Goal: Use online tool/utility: Utilize a website feature to perform a specific function

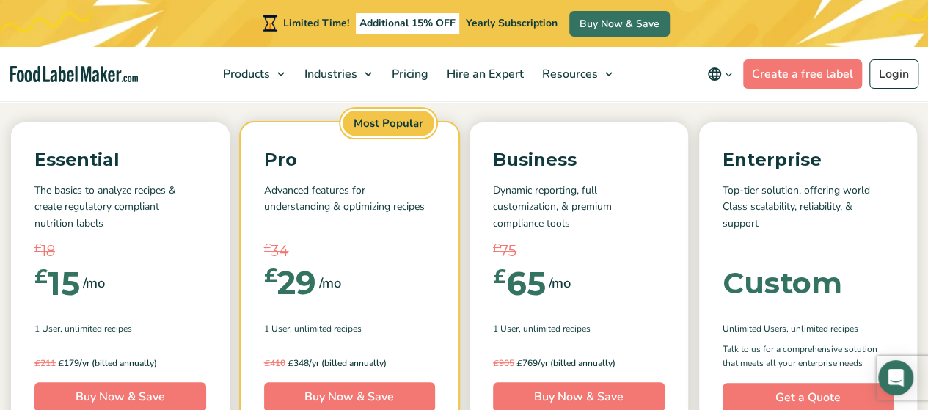
scroll to position [190, 0]
click at [892, 78] on link "Login" at bounding box center [894, 73] width 49 height 29
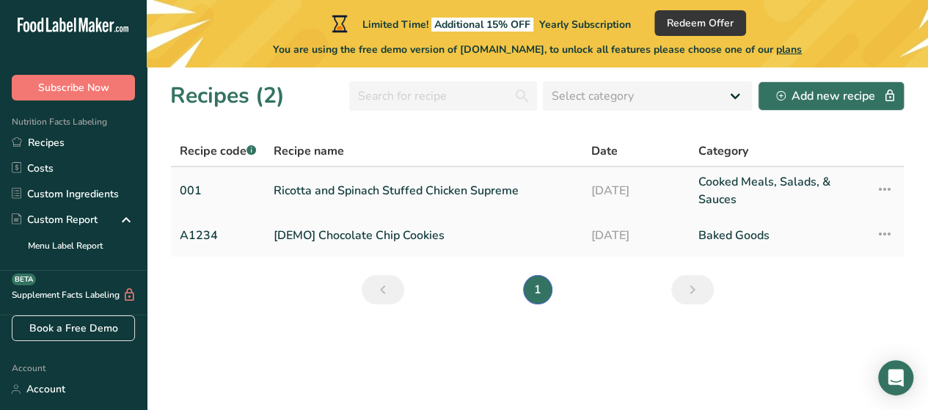
click at [459, 190] on link "Ricotta and Spinach Stuffed Chicken Supreme" at bounding box center [424, 190] width 300 height 35
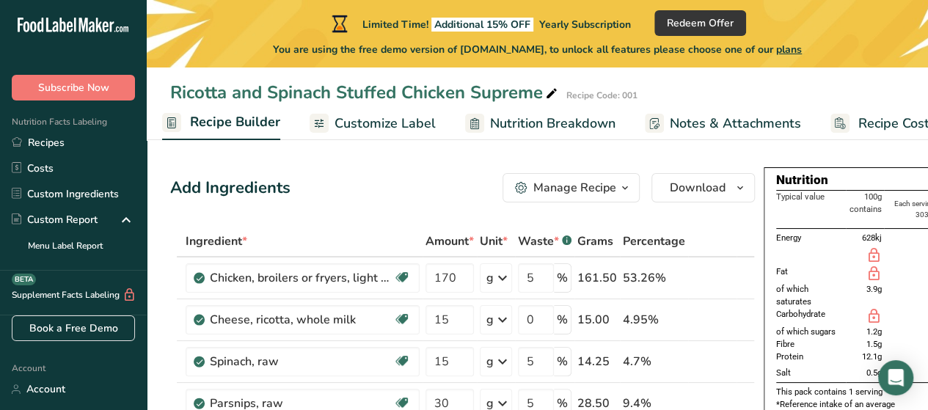
scroll to position [0, 147]
click at [884, 114] on span "Recipe Costing" at bounding box center [902, 124] width 90 height 20
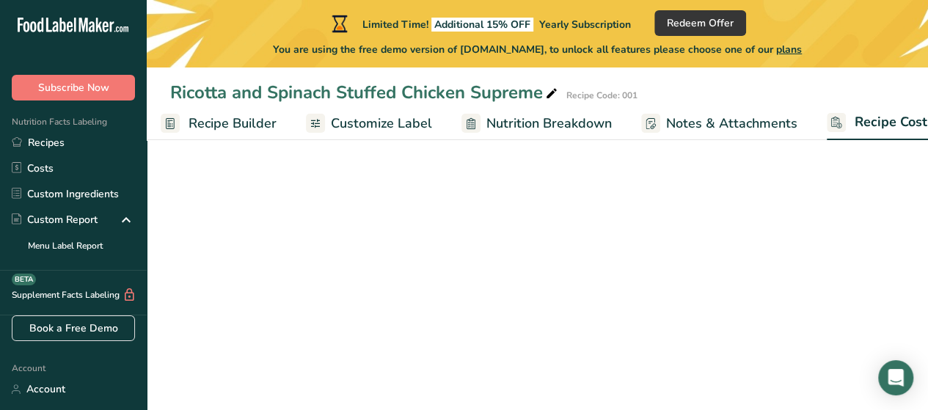
scroll to position [0, 188]
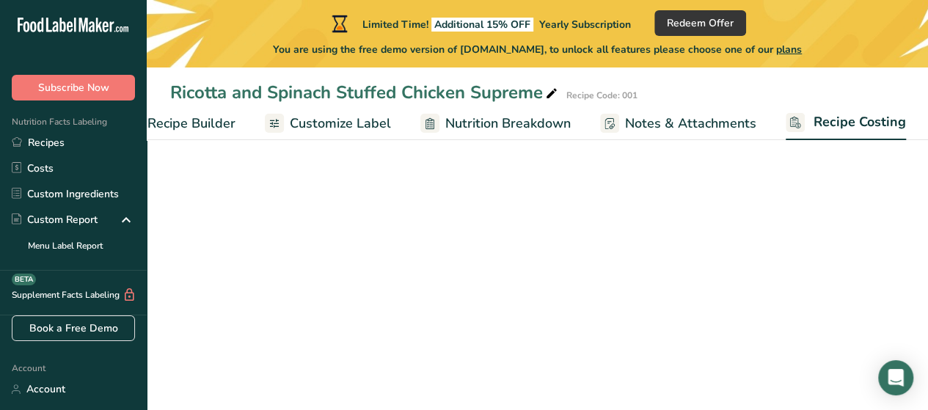
select select "1"
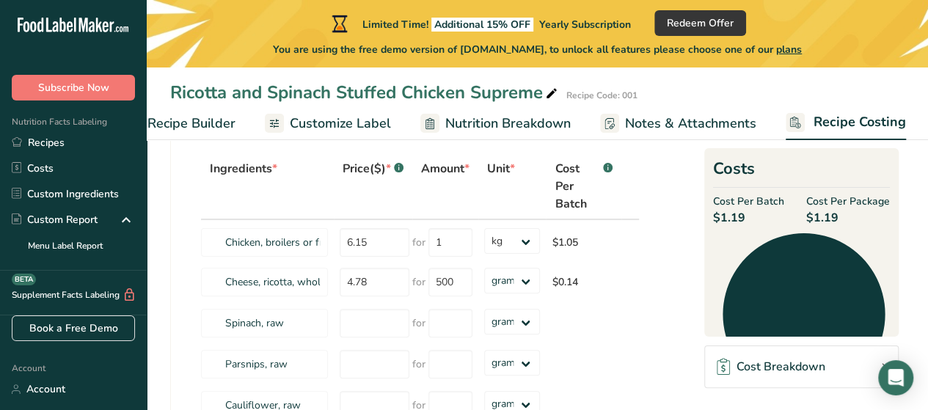
scroll to position [84, 0]
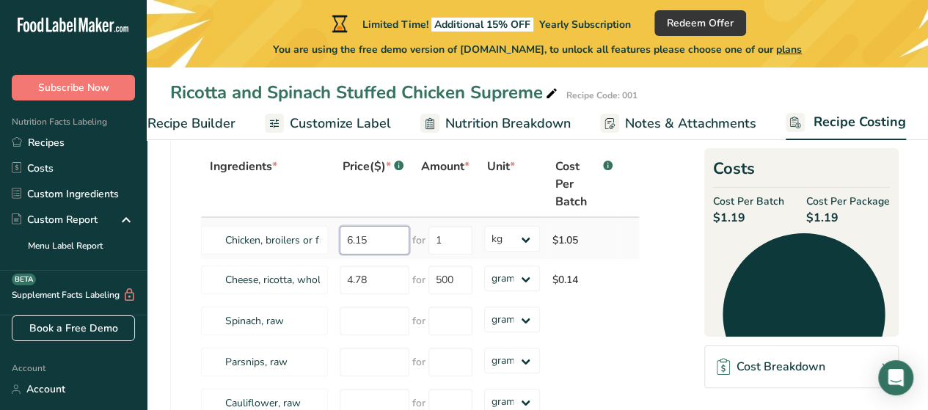
click at [383, 245] on input "6.15" at bounding box center [375, 240] width 70 height 29
type input "6"
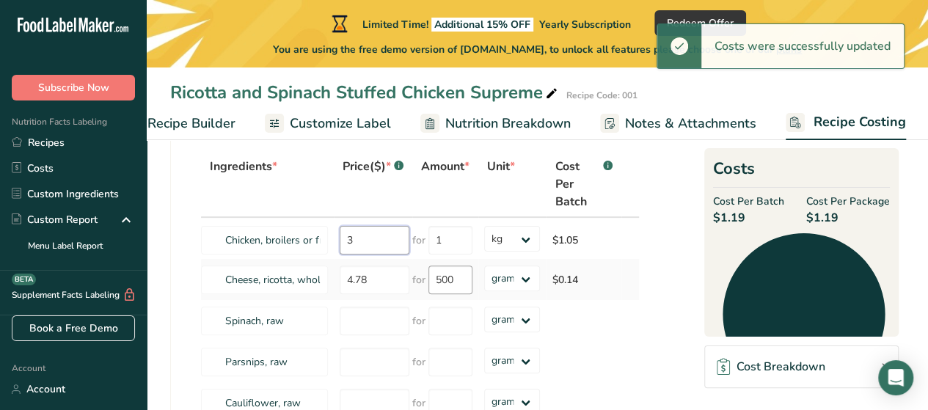
drag, startPoint x: 383, startPoint y: 245, endPoint x: 443, endPoint y: 281, distance: 70.1
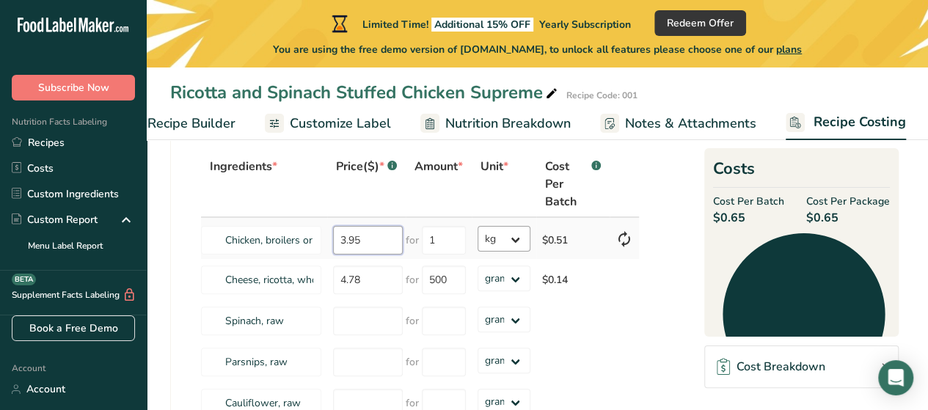
type input "3.95"
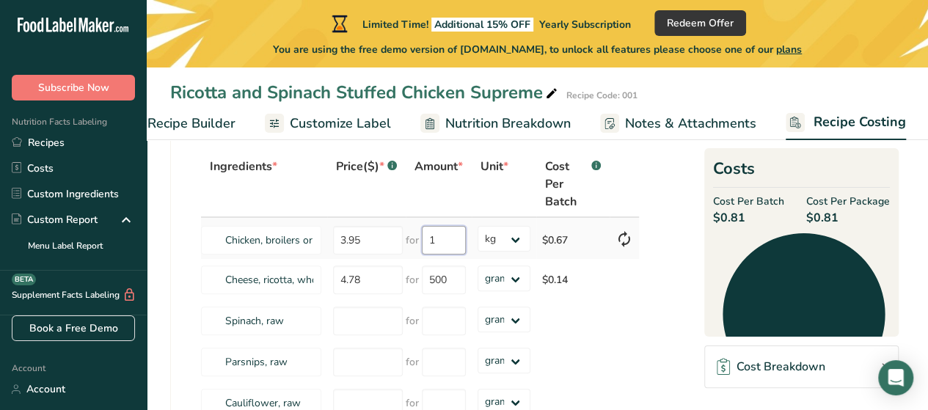
click at [451, 239] on input "1" at bounding box center [444, 240] width 44 height 29
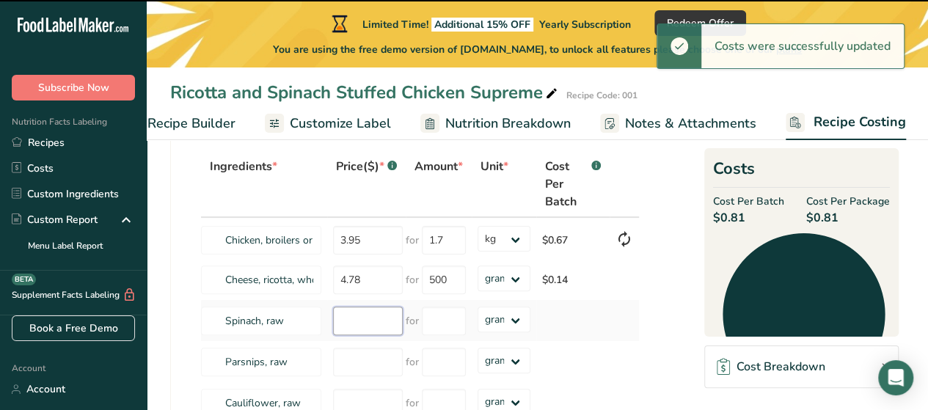
click at [379, 313] on input "number" at bounding box center [368, 321] width 70 height 29
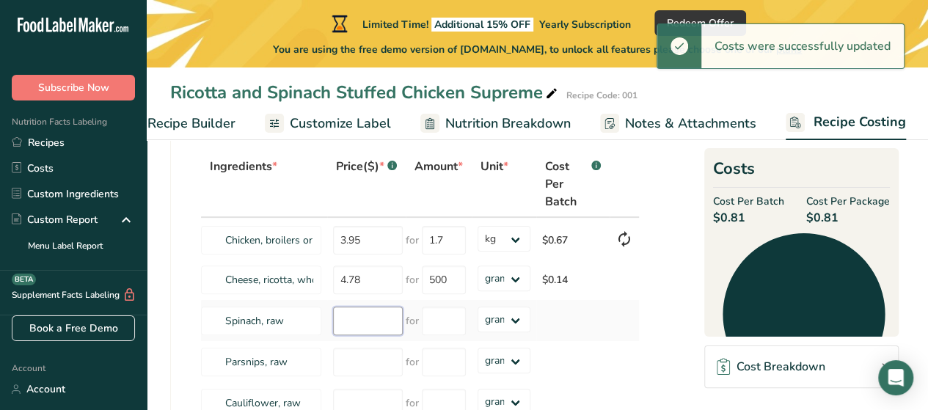
type input "2"
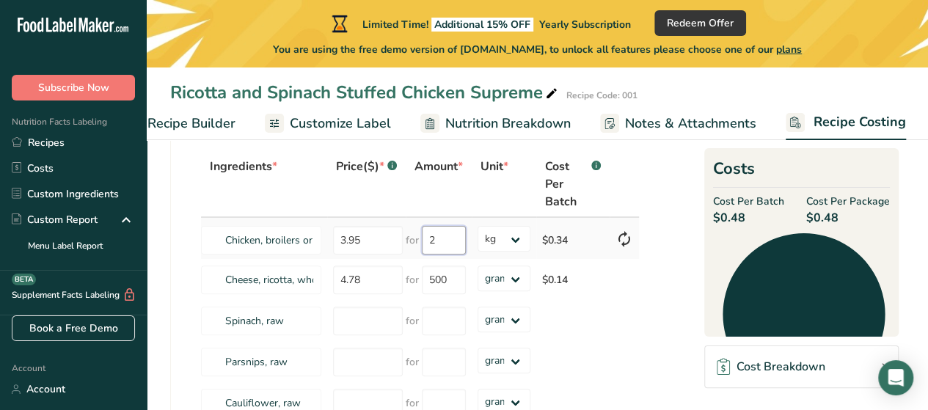
click at [438, 239] on input "2" at bounding box center [444, 240] width 44 height 29
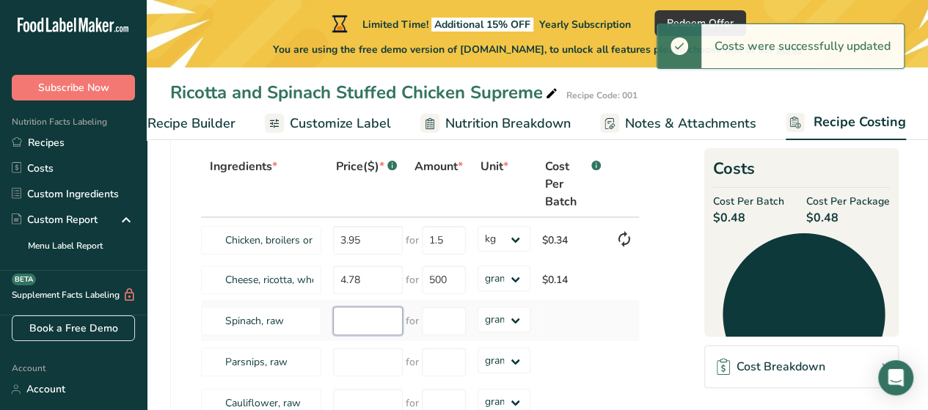
type input "2"
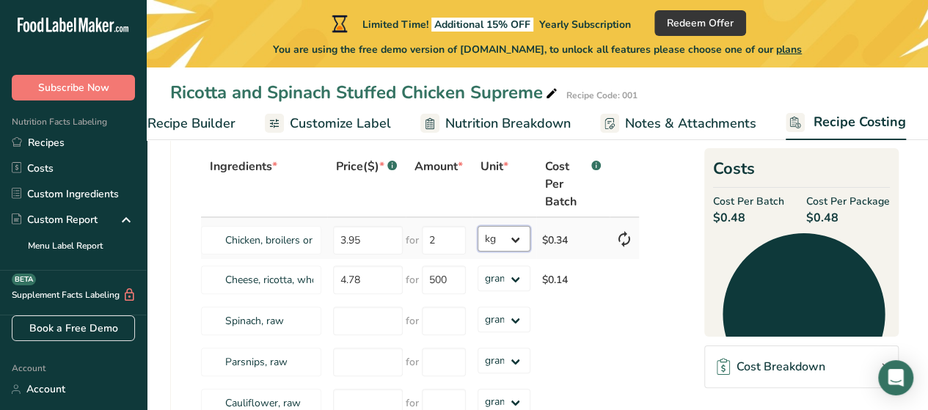
click at [517, 239] on select "grams kg mg mcg lb oz" at bounding box center [504, 239] width 53 height 26
select select
click at [478, 226] on select "grams kg mg mcg lb oz" at bounding box center [504, 239] width 53 height 26
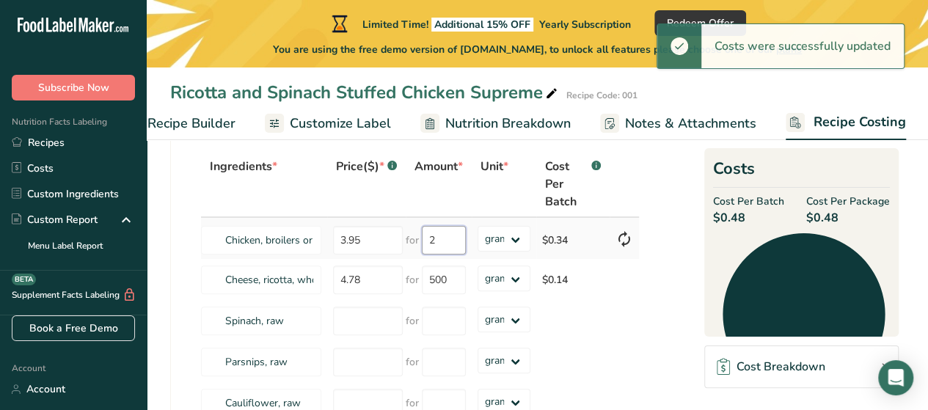
click at [451, 244] on input "2" at bounding box center [444, 240] width 44 height 29
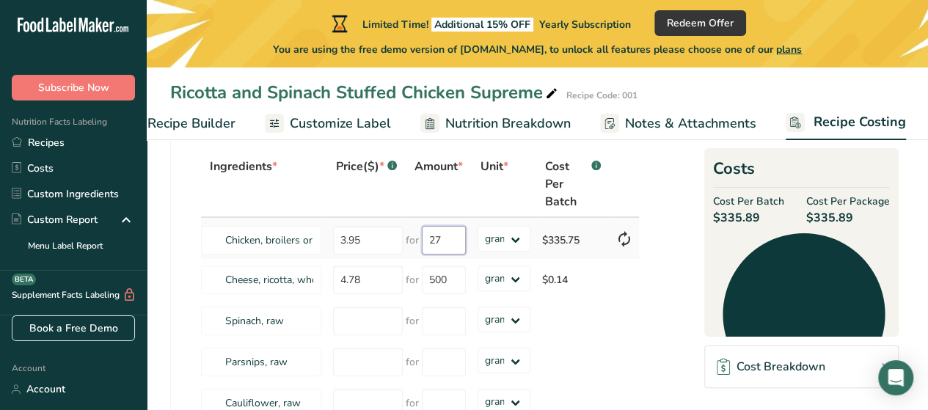
type input "2"
type input "1700"
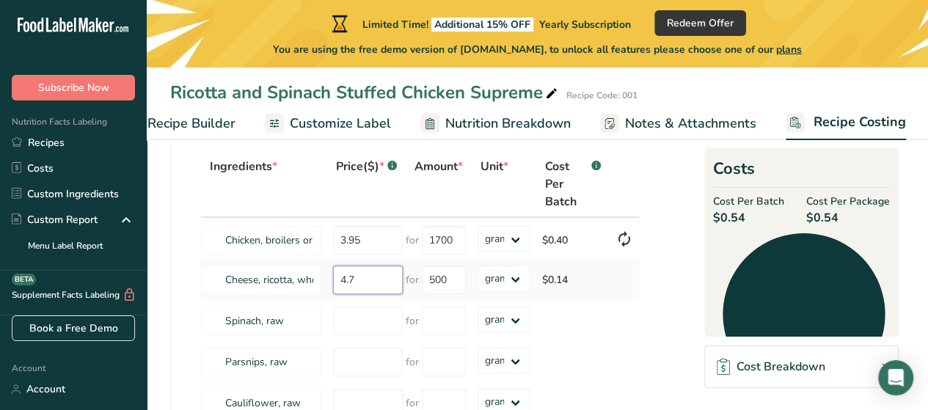
type input "4"
type input "5.63"
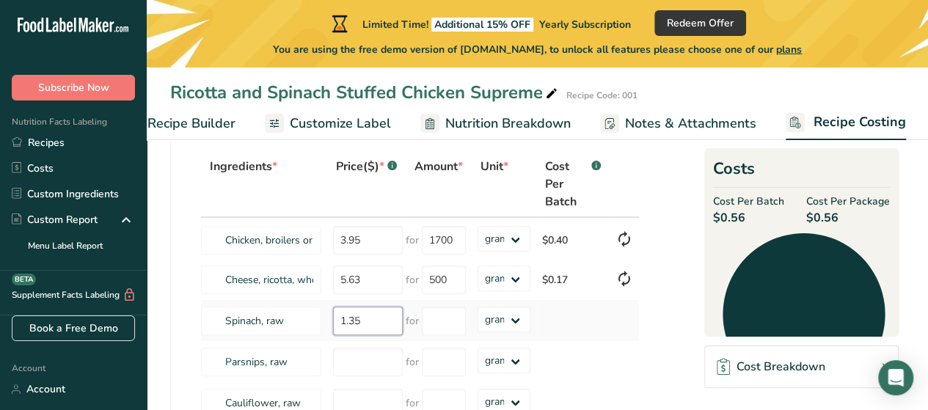
type input "1.35"
click at [467, 329] on td "for" at bounding box center [439, 320] width 66 height 41
click at [455, 325] on input "number" at bounding box center [444, 321] width 44 height 29
type input "200"
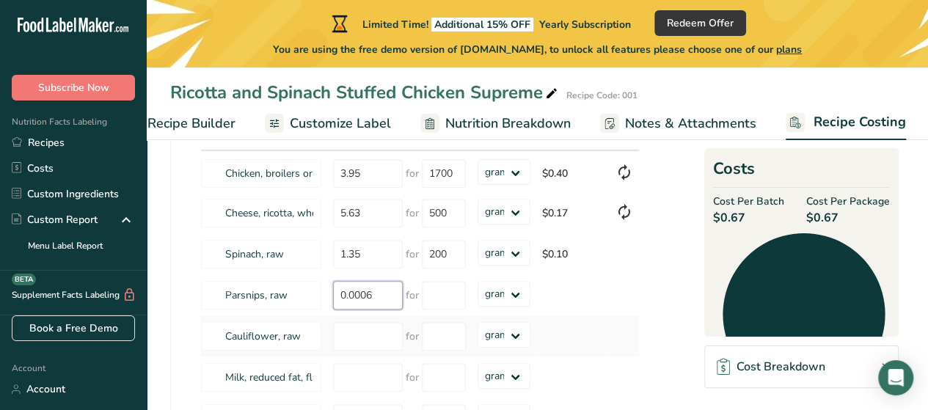
scroll to position [150, 0]
type input "0.0006"
click at [426, 214] on input "500" at bounding box center [444, 214] width 44 height 29
type input "1500"
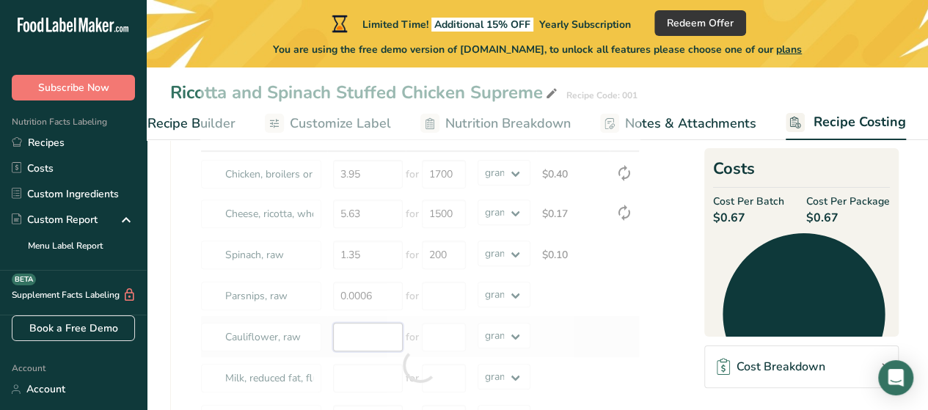
click at [393, 335] on div "Ingredients * Price($) * .a-a{fill:#347362;}.b-a{fill:#fff;} Amount * Unit * Co…" at bounding box center [420, 365] width 440 height 561
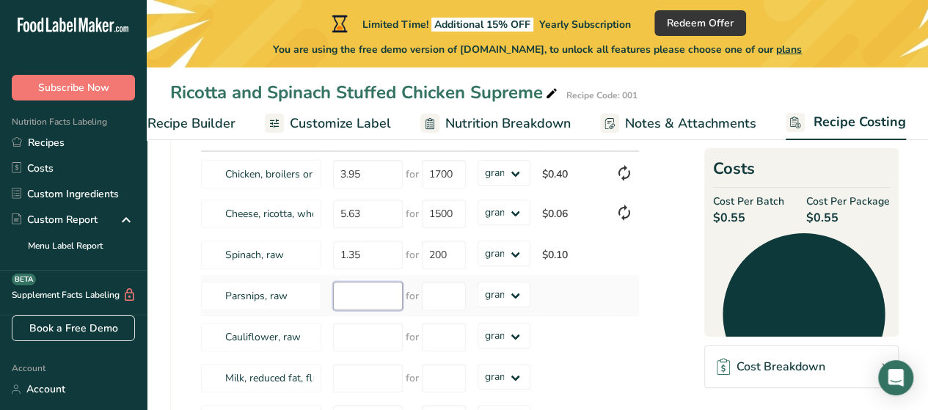
click at [365, 297] on input "number" at bounding box center [368, 296] width 70 height 29
type input "15.65"
click at [434, 294] on input "number" at bounding box center [444, 296] width 44 height 29
click at [509, 296] on select "grams kg mg mcg lb oz" at bounding box center [504, 295] width 53 height 26
select select "1"
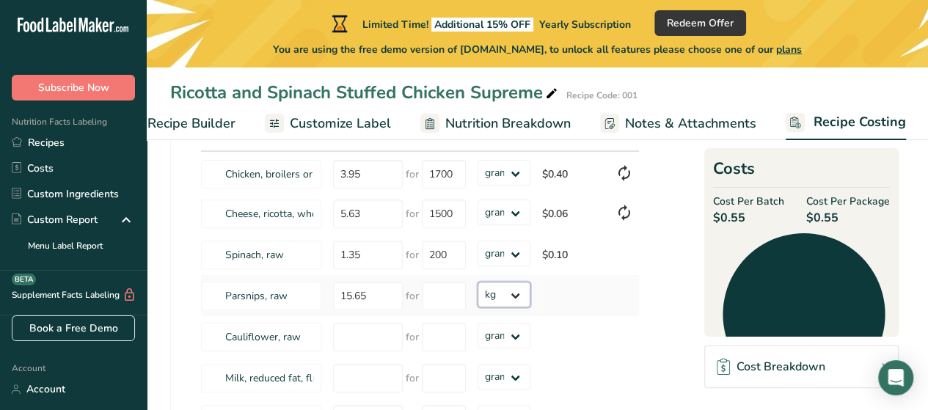
click at [478, 282] on select "grams kg mg mcg lb oz" at bounding box center [504, 295] width 53 height 26
click at [446, 304] on input "number" at bounding box center [444, 296] width 44 height 29
type input "5"
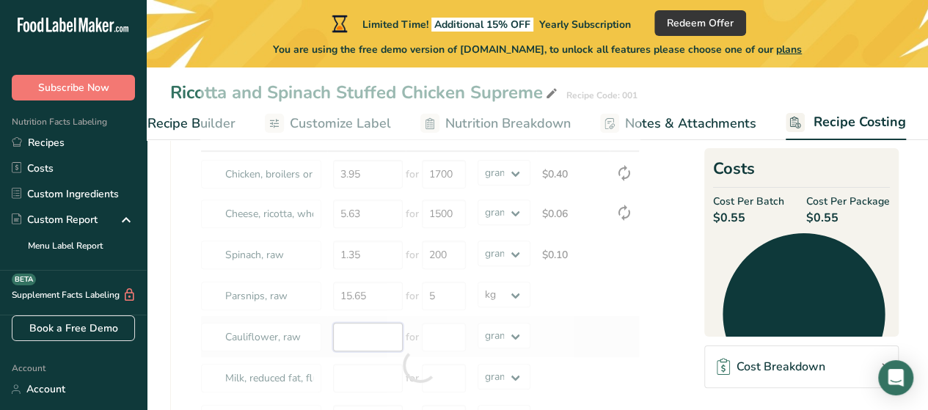
click at [376, 329] on div "Ingredients * Price($) * .a-a{fill:#347362;}.b-a{fill:#fff;} Amount * Unit * Co…" at bounding box center [420, 365] width 440 height 561
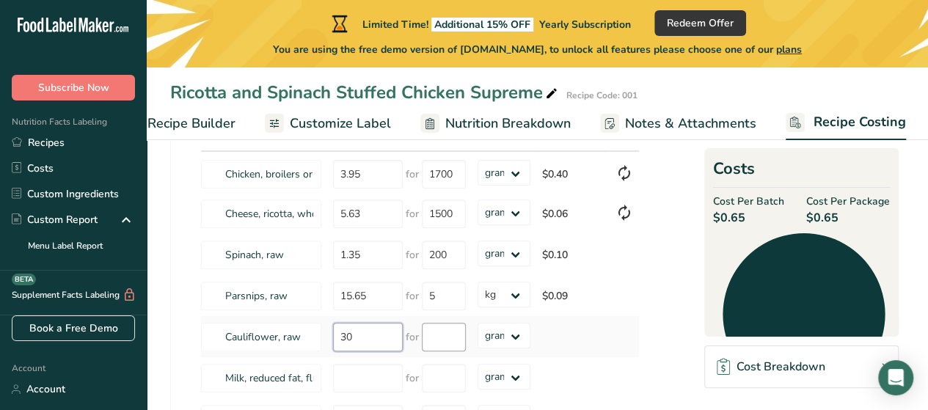
type input "30"
click at [436, 337] on input "number" at bounding box center [444, 337] width 44 height 29
type input "2"
click at [379, 331] on input "30" at bounding box center [368, 337] width 70 height 29
type input "3"
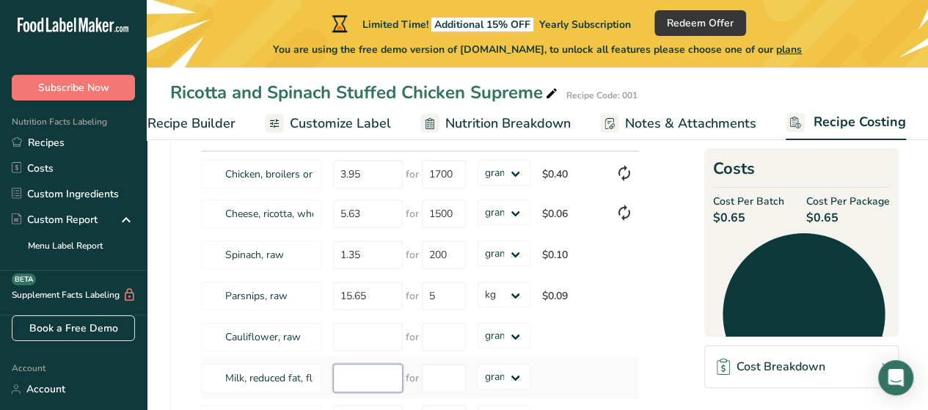
click at [371, 381] on input "number" at bounding box center [368, 378] width 70 height 29
type input "1.17"
click at [440, 379] on input "number" at bounding box center [444, 378] width 44 height 29
type input "2"
click at [515, 378] on div "Ingredients * Price($) * .a-a{fill:#347362;}.b-a{fill:#fff;} Amount * Unit * Co…" at bounding box center [420, 365] width 440 height 561
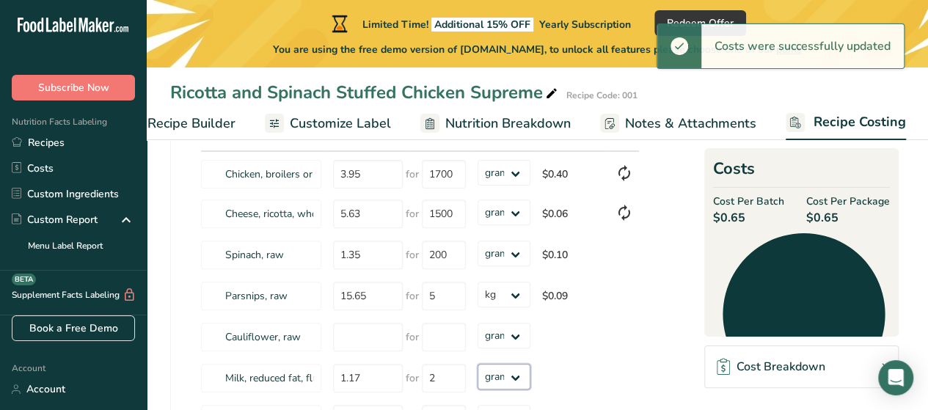
select select "1"
drag, startPoint x: 515, startPoint y: 378, endPoint x: 514, endPoint y: 368, distance: 10.3
click at [478, 364] on select "grams kg mg mcg lb oz" at bounding box center [504, 377] width 53 height 26
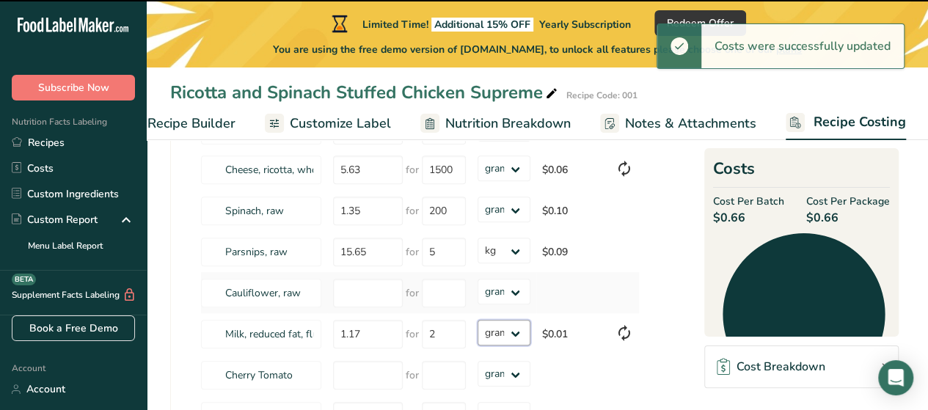
select select "1"
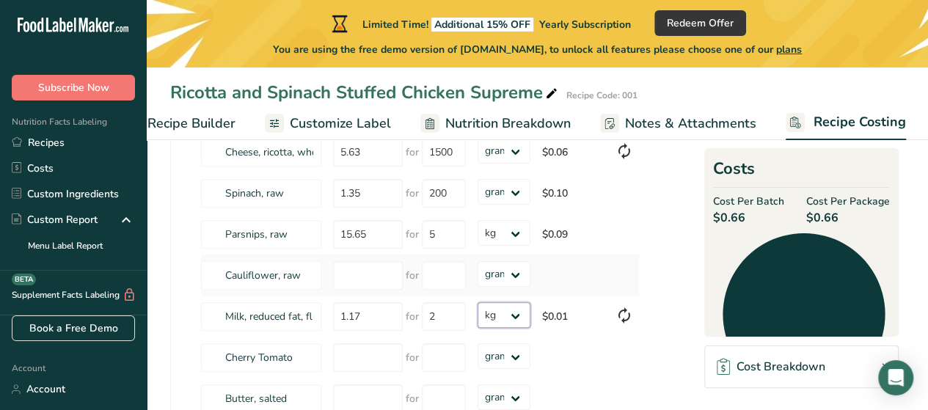
scroll to position [211, 0]
click at [376, 357] on input "number" at bounding box center [368, 359] width 70 height 29
click at [363, 286] on input "number" at bounding box center [368, 277] width 70 height 29
type input "2"
type input "3.59"
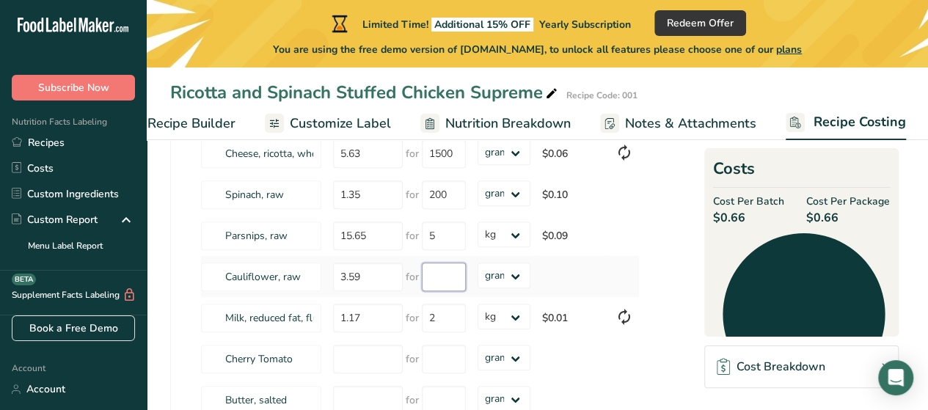
click at [441, 283] on input "number" at bounding box center [444, 277] width 44 height 29
type input "250"
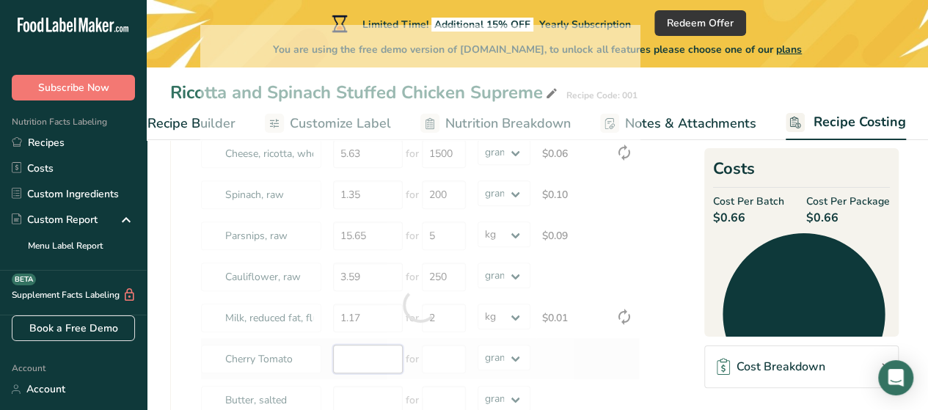
click at [374, 349] on div "Ingredients * Price($) * .a-a{fill:#347362;}.b-a{fill:#fff;} Amount * Unit * Co…" at bounding box center [420, 305] width 440 height 561
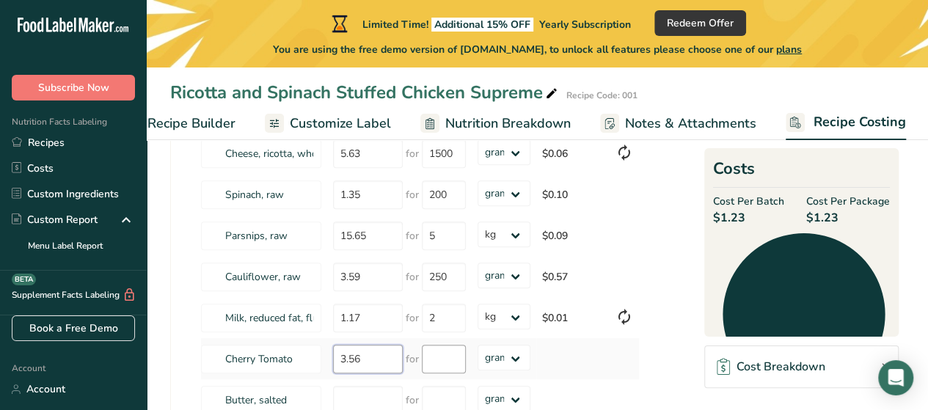
type input "3.56"
click at [437, 365] on input "number" at bounding box center [444, 359] width 44 height 29
type input "250"
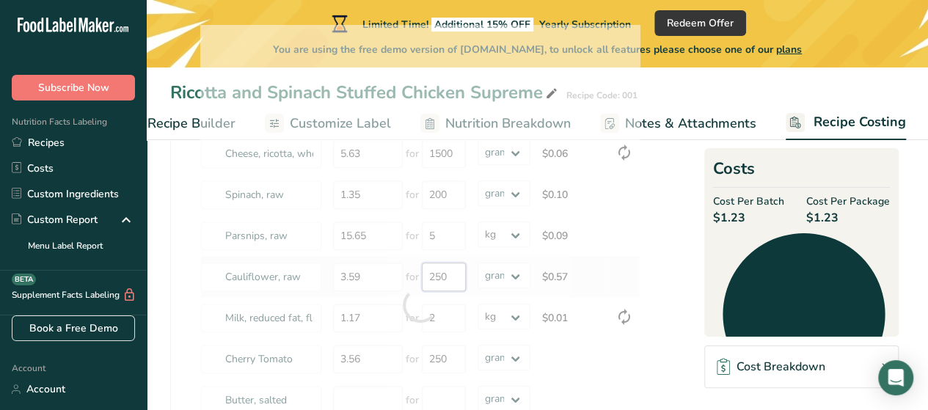
click at [454, 276] on div "Ingredients * Price($) * .a-a{fill:#347362;}.b-a{fill:#fff;} Amount * Unit * Co…" at bounding box center [420, 305] width 440 height 561
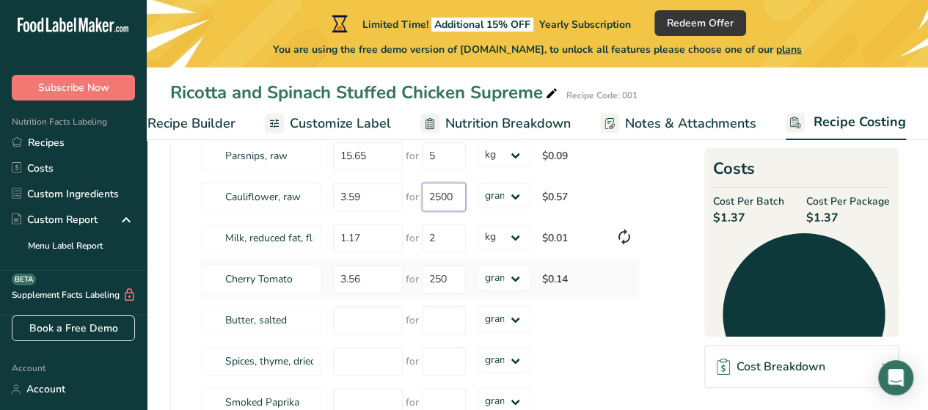
scroll to position [297, 0]
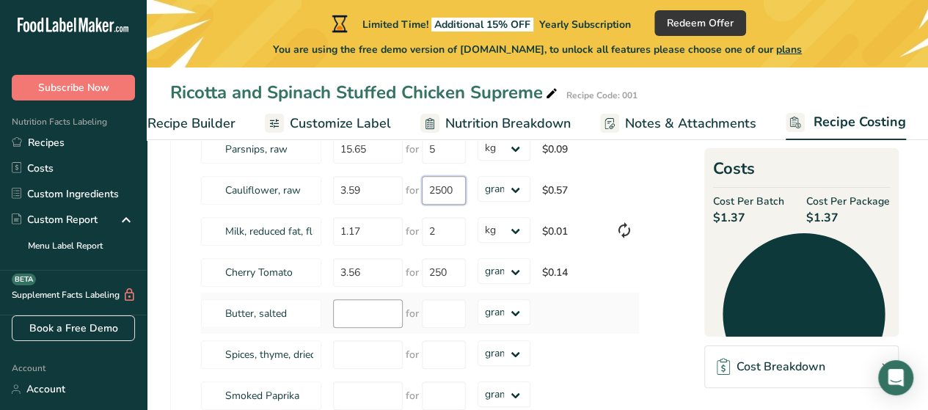
type input "2500"
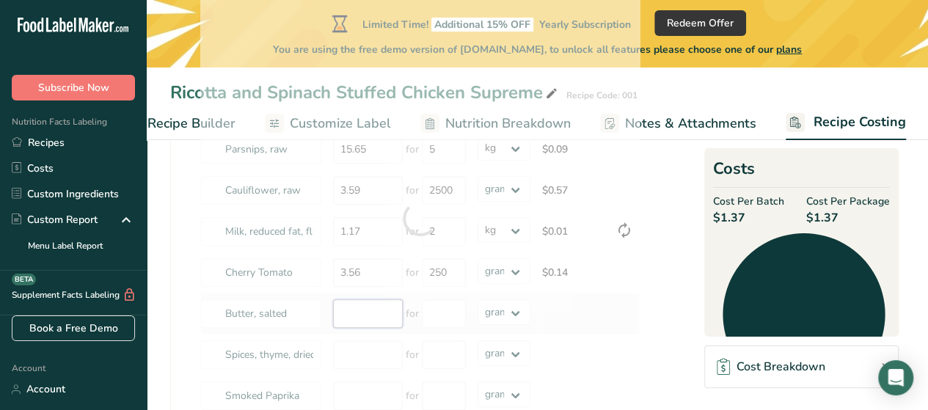
click at [382, 316] on div "Ingredients * Price($) * .a-a{fill:#347362;}.b-a{fill:#fff;} Amount * Unit * Co…" at bounding box center [420, 218] width 440 height 561
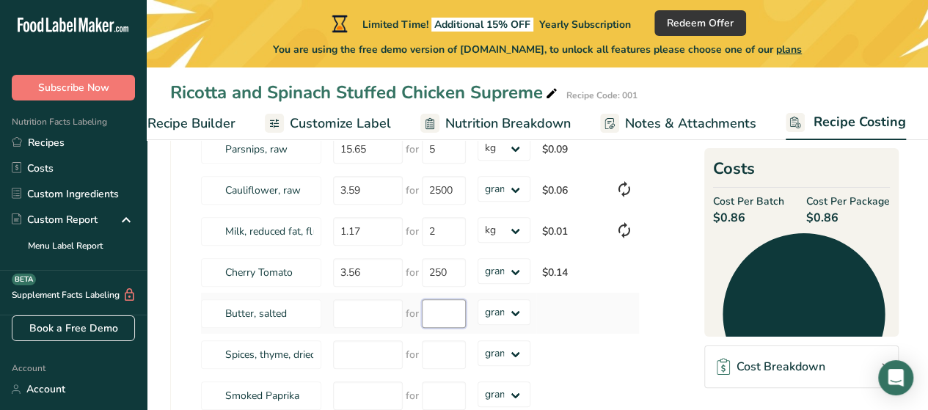
click at [450, 316] on input "number" at bounding box center [444, 313] width 44 height 29
type input "700"
click at [385, 314] on input "number" at bounding box center [368, 313] width 70 height 29
type input "5.71"
click at [376, 351] on div "Ingredients * Price($) * .a-a{fill:#347362;}.b-a{fill:#fff;} Amount * Unit * Co…" at bounding box center [420, 218] width 440 height 561
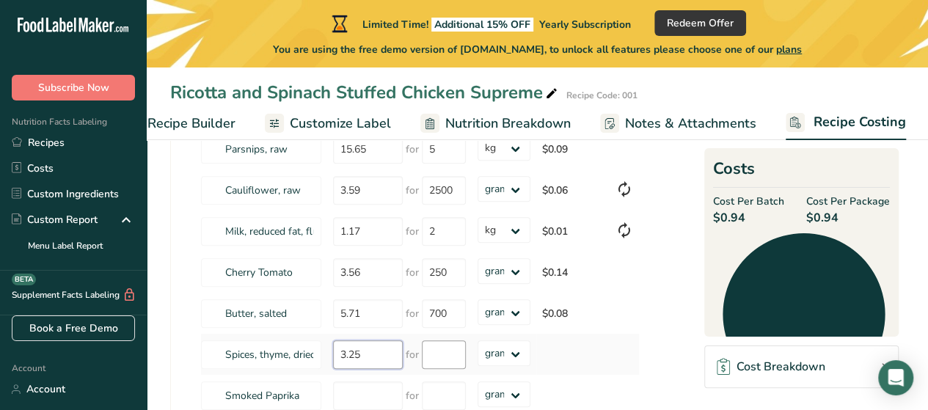
type input "3.25"
click at [438, 356] on input "number" at bounding box center [444, 355] width 44 height 29
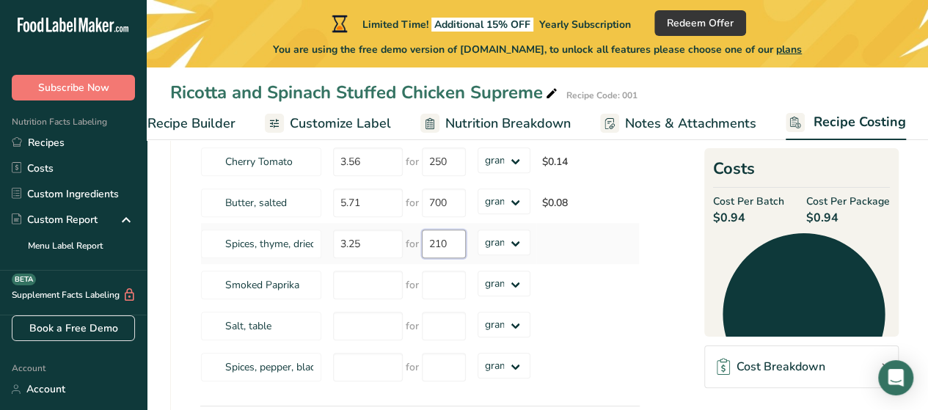
scroll to position [410, 0]
type input "210"
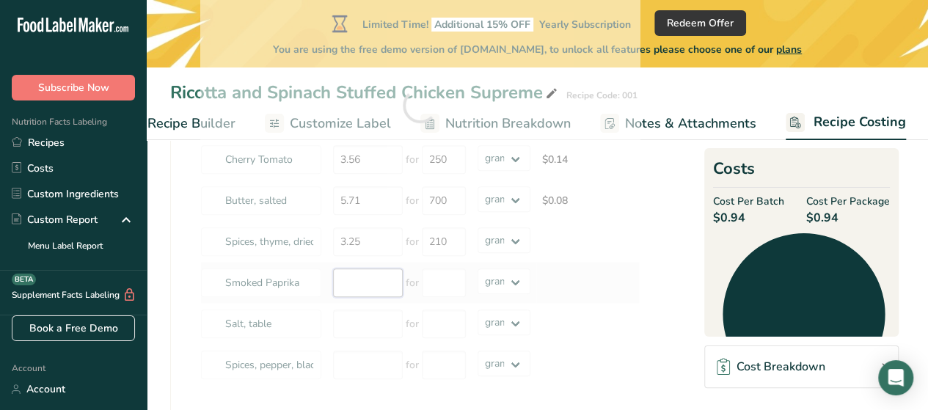
click at [368, 288] on div "Ingredients * Price($) * .a-a{fill:#347362;}.b-a{fill:#fff;} Amount * Unit * Co…" at bounding box center [420, 105] width 440 height 561
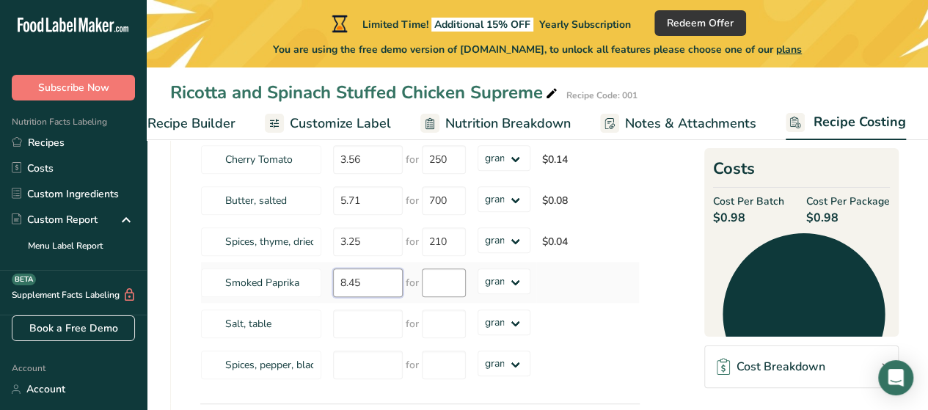
type input "8.45"
click at [444, 280] on input "number" at bounding box center [444, 283] width 44 height 29
type input "1"
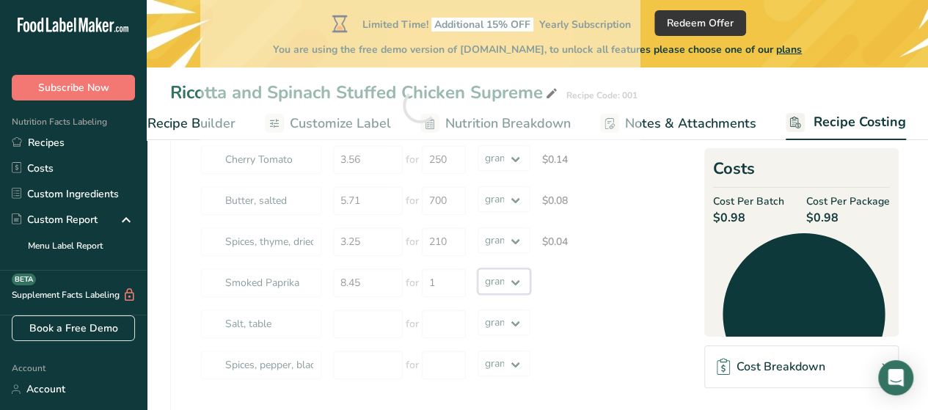
click at [512, 279] on div "Ingredients * Price($) * .a-a{fill:#347362;}.b-a{fill:#fff;} Amount * Unit * Co…" at bounding box center [420, 105] width 440 height 561
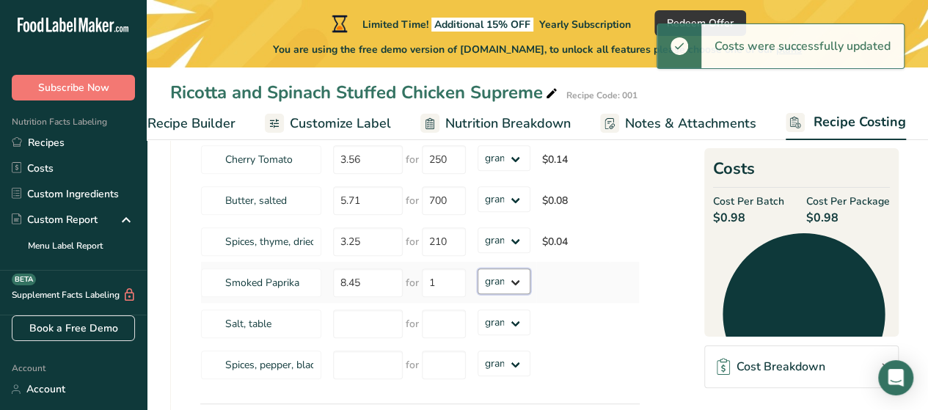
select select "1"
click at [478, 269] on select "grams kg mg mcg lb oz" at bounding box center [504, 282] width 53 height 26
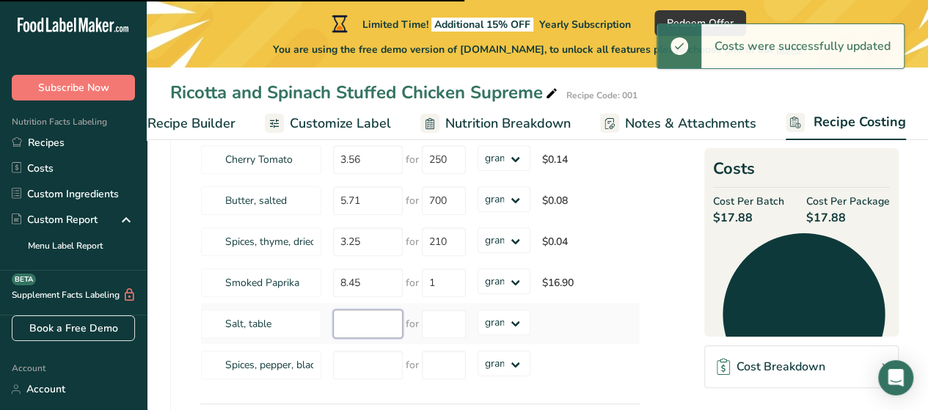
select select "1"
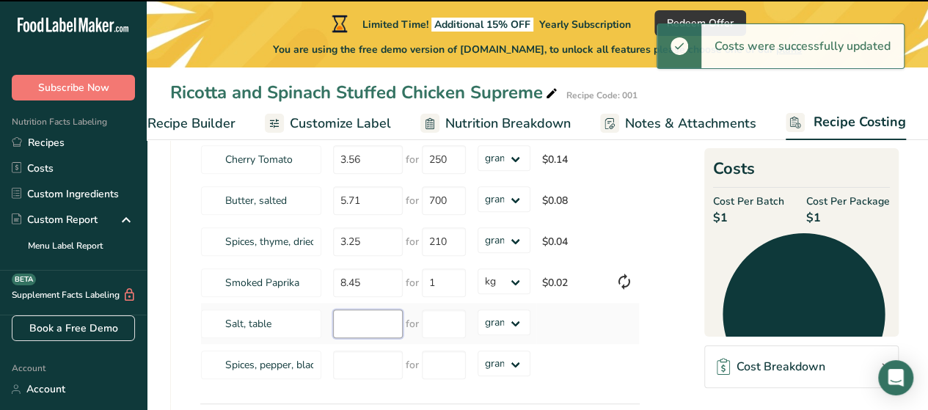
click at [373, 321] on input "number" at bounding box center [368, 324] width 70 height 29
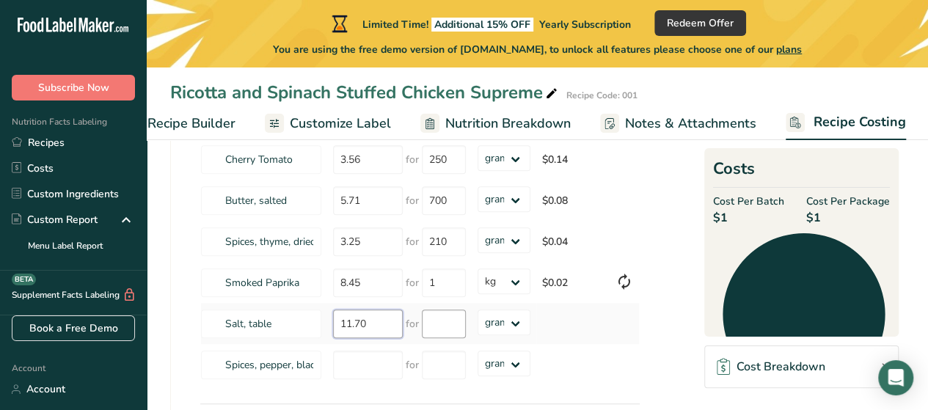
type input "11.70"
click at [458, 327] on input "number" at bounding box center [444, 324] width 44 height 29
type input "6"
click at [514, 323] on div "Ingredients * Price($) * .a-a{fill:#347362;}.b-a{fill:#fff;} Amount * Unit * Co…" at bounding box center [420, 105] width 440 height 561
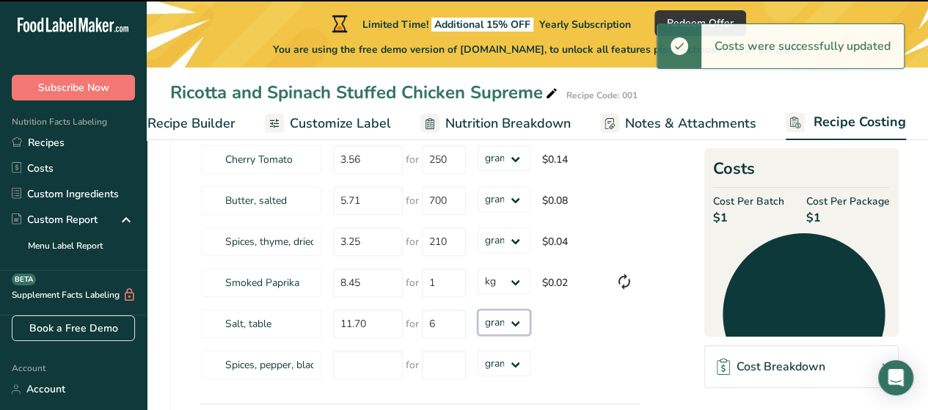
select select "1"
drag, startPoint x: 514, startPoint y: 323, endPoint x: 514, endPoint y: 310, distance: 12.5
click at [478, 310] on select "grams kg mg mcg lb oz" at bounding box center [504, 323] width 53 height 26
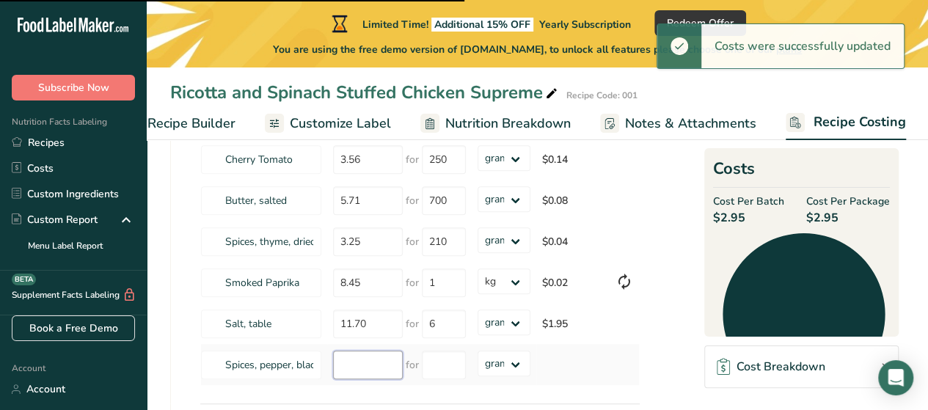
click at [372, 360] on input "number" at bounding box center [368, 365] width 70 height 29
select select "1"
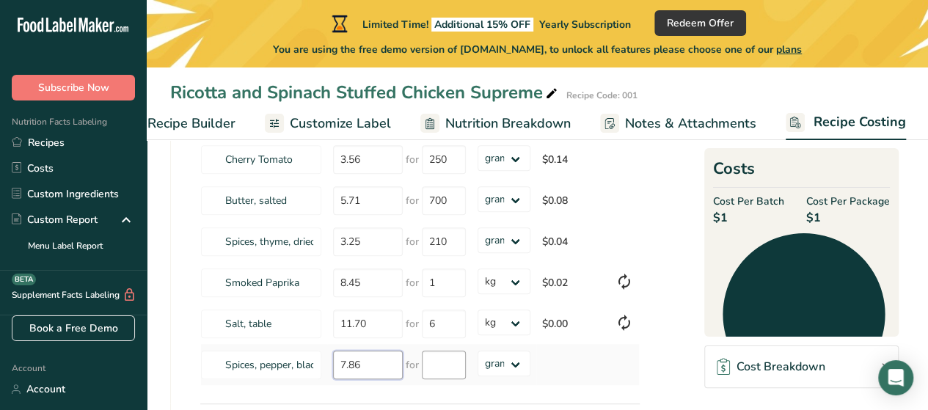
type input "7.86"
click at [454, 372] on input "number" at bounding box center [444, 365] width 44 height 29
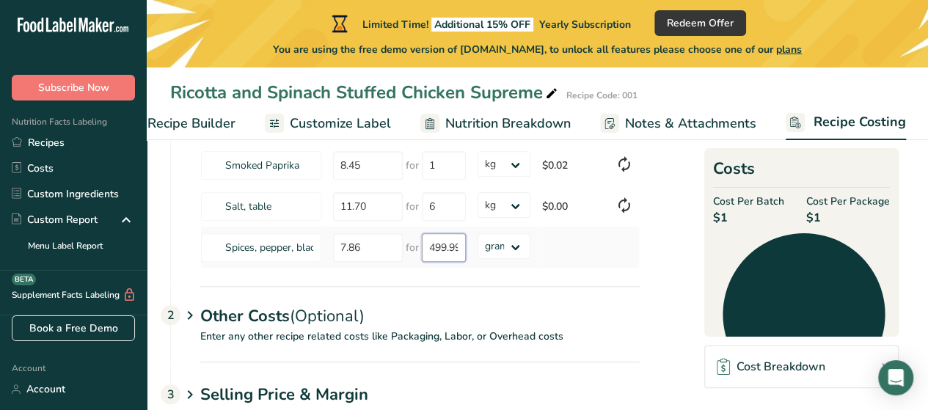
scroll to position [530, 0]
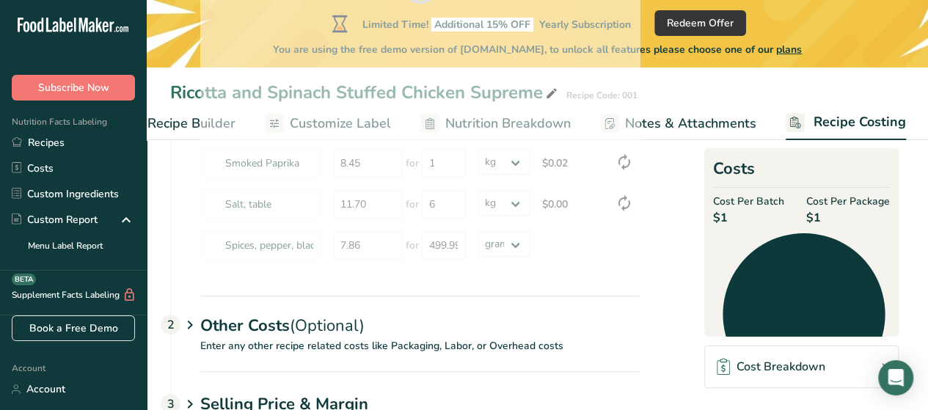
click at [654, 311] on section "Download Ingredient Costs 1 Enter the total price you pay for each ingredient I…" at bounding box center [537, 53] width 735 height 832
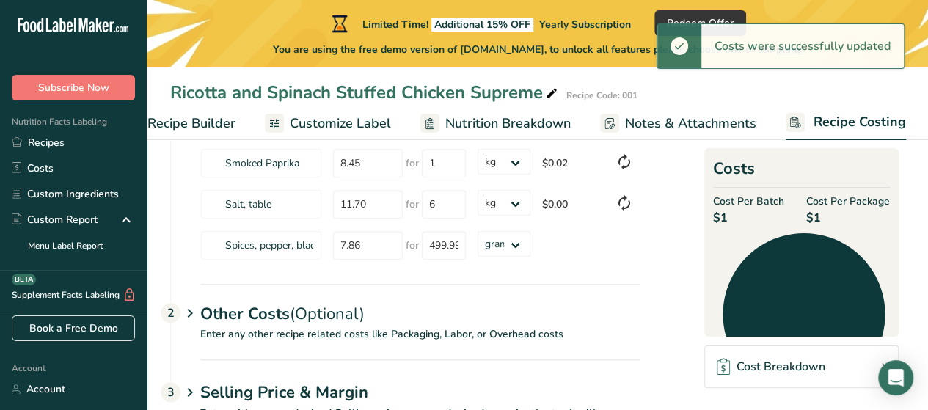
type input "500"
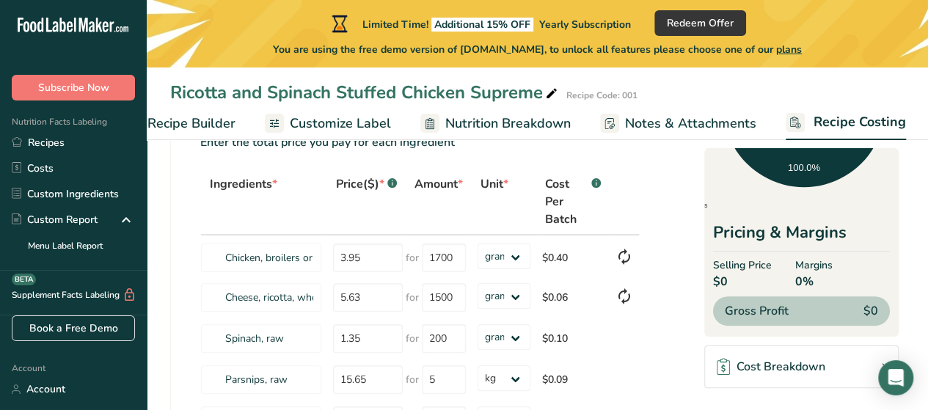
scroll to position [0, 0]
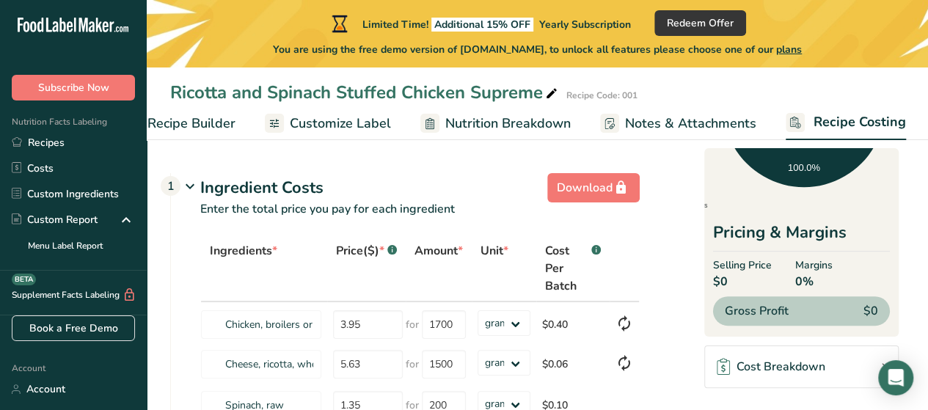
click at [688, 120] on span "Notes & Attachments" at bounding box center [690, 124] width 131 height 20
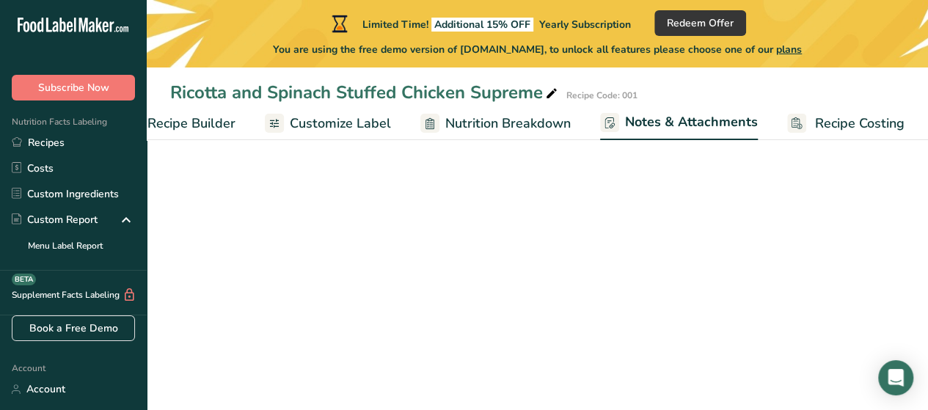
scroll to position [0, 189]
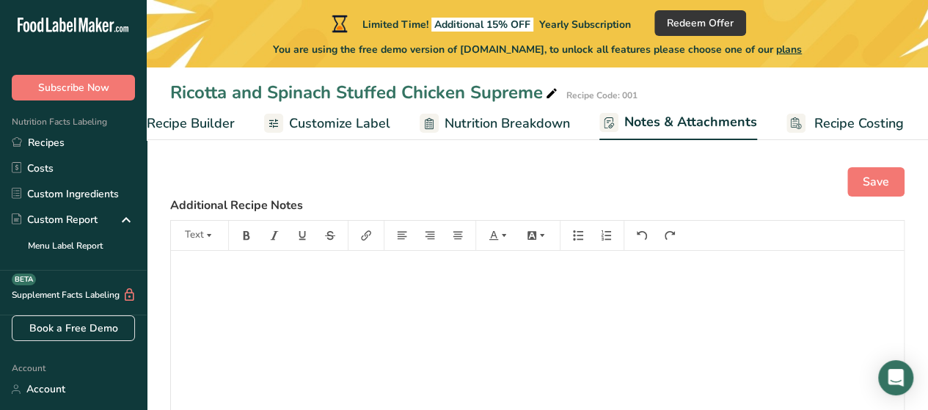
click at [524, 122] on span "Nutrition Breakdown" at bounding box center [507, 124] width 125 height 20
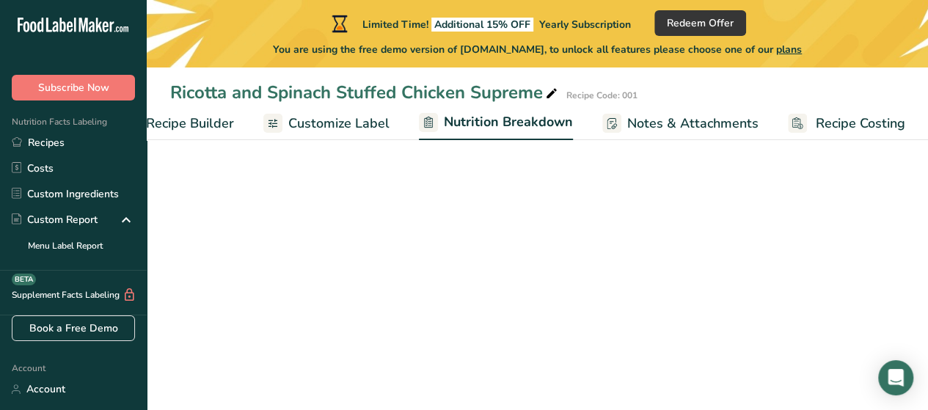
select select "Calories"
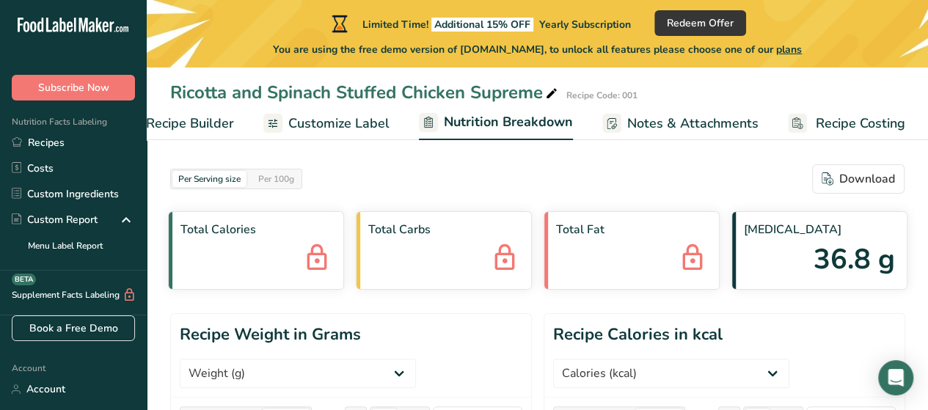
scroll to position [0, 0]
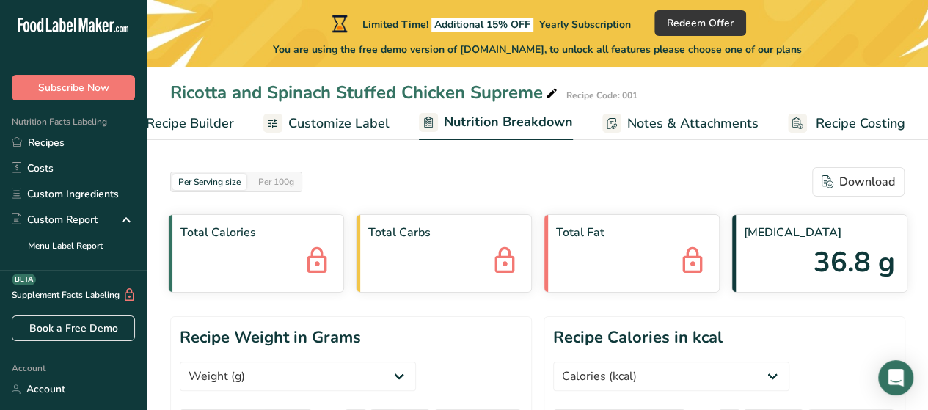
click at [341, 112] on link "Customize Label" at bounding box center [326, 123] width 126 height 33
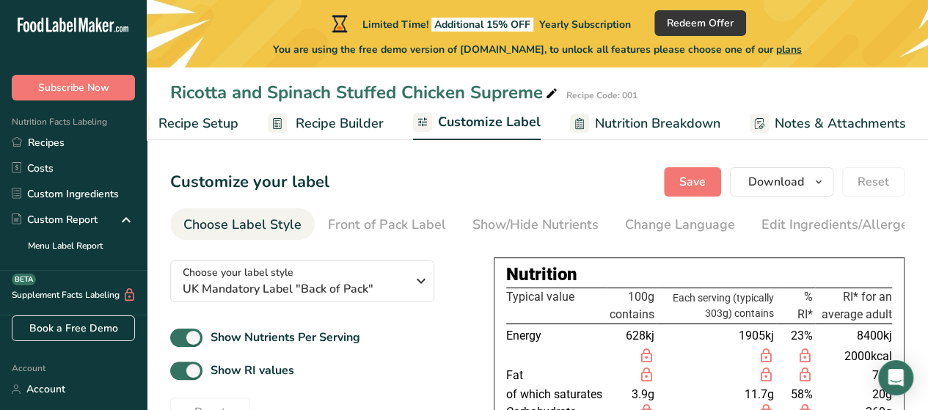
scroll to position [0, 12]
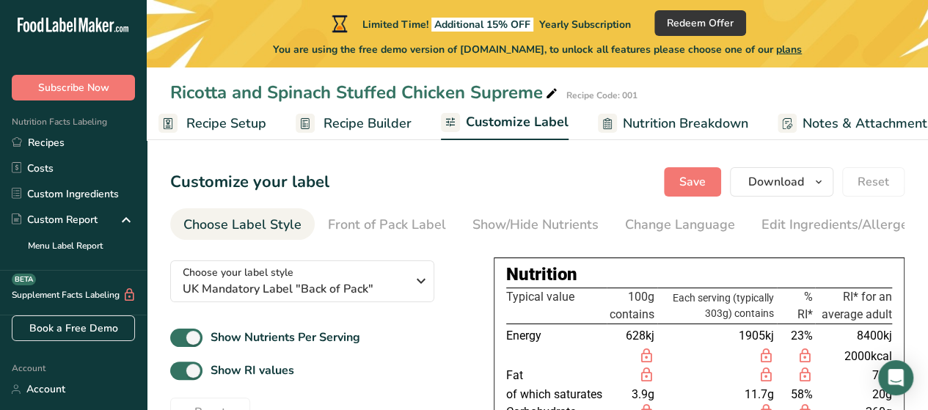
click at [374, 122] on span "Recipe Builder" at bounding box center [368, 124] width 88 height 20
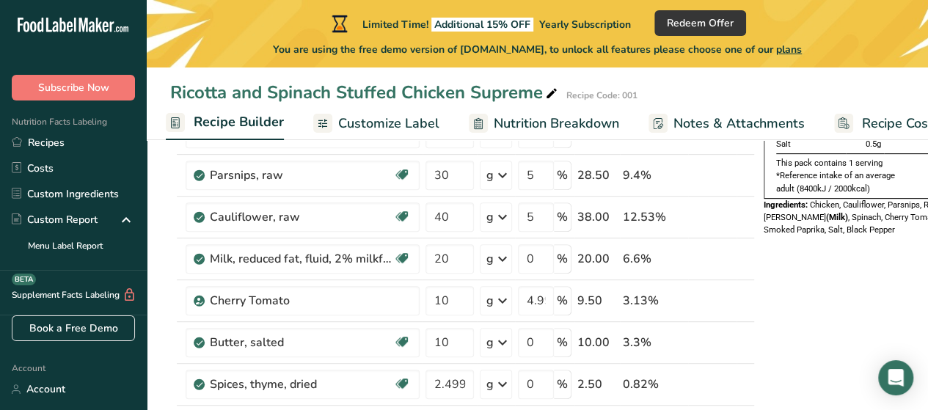
scroll to position [229, 0]
click at [462, 259] on input "20" at bounding box center [450, 258] width 48 height 29
type input "2"
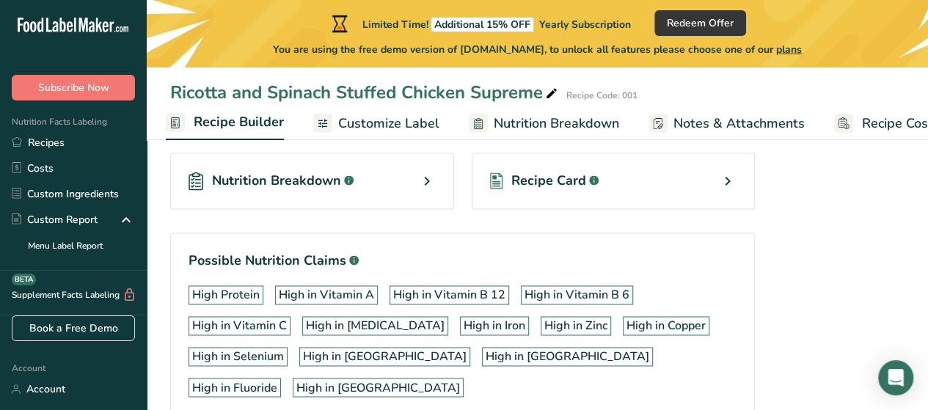
scroll to position [1025, 0]
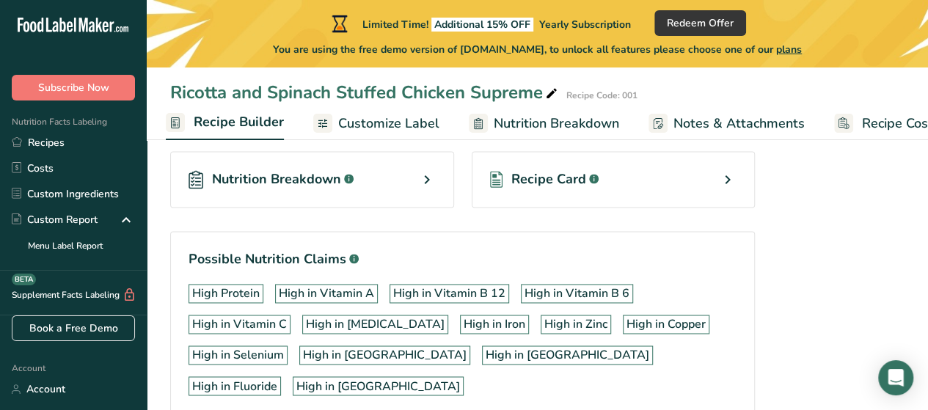
type input "30"
click at [533, 178] on span "Recipe Card" at bounding box center [548, 180] width 75 height 20
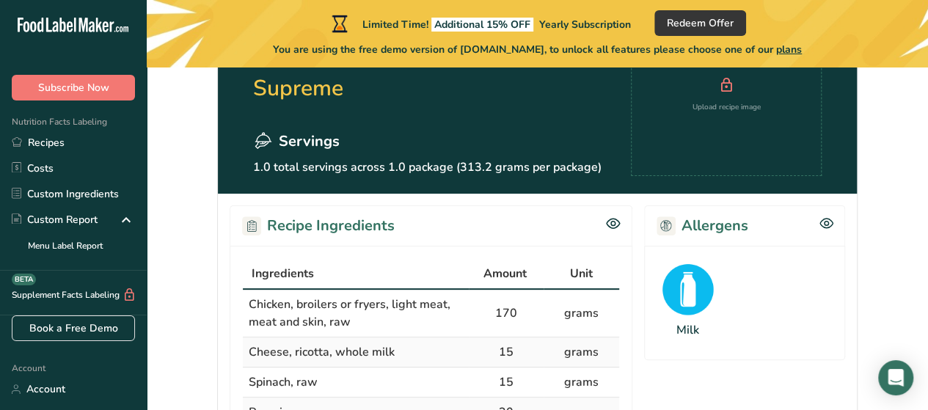
scroll to position [142, 0]
